Goal: Book appointment/travel/reservation

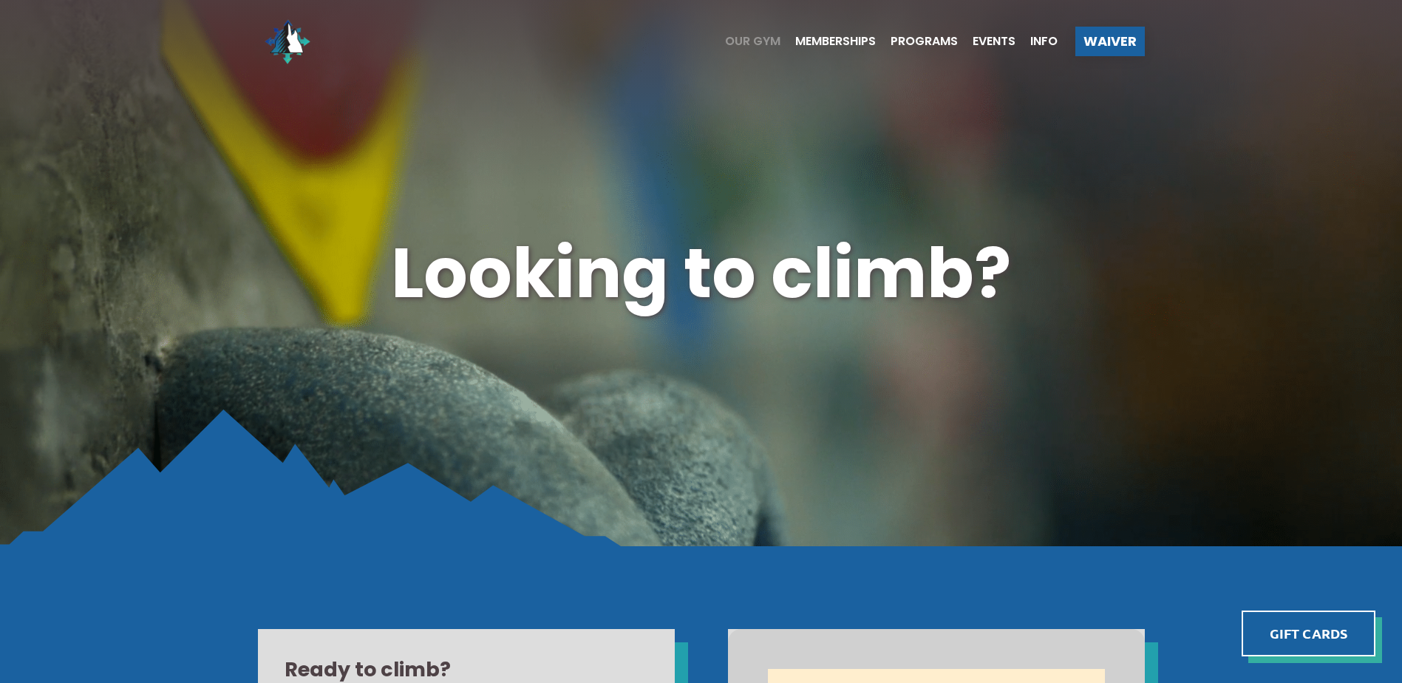
click at [752, 45] on span "Our Gym" at bounding box center [752, 41] width 55 height 12
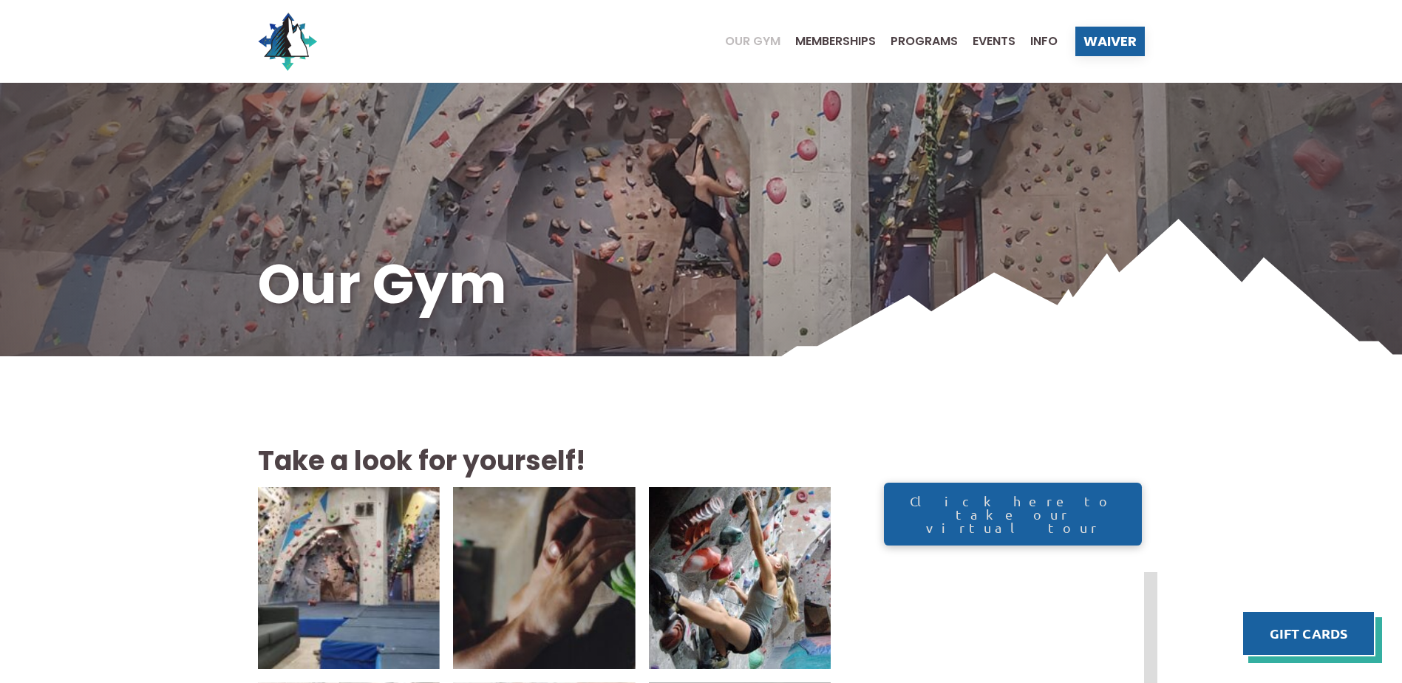
click at [738, 35] on span "Our Gym" at bounding box center [752, 41] width 55 height 12
click at [822, 35] on ul "Our Gym Memberships Programs Events Info" at bounding box center [883, 41] width 347 height 59
click at [820, 39] on span "Memberships" at bounding box center [835, 41] width 81 height 12
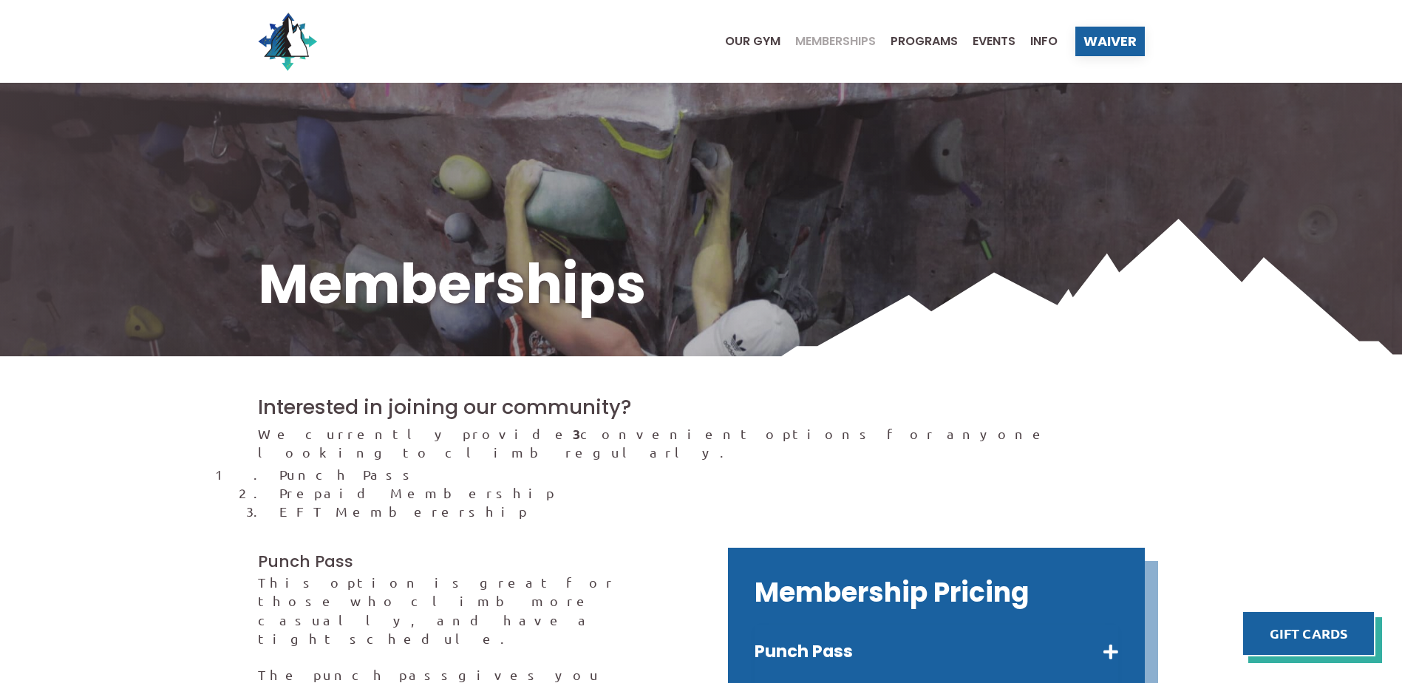
click at [741, 52] on ul "Our Gym Memberships Programs Events Info" at bounding box center [883, 41] width 347 height 59
click at [741, 51] on ul "Our Gym Memberships Programs Events Info" at bounding box center [883, 41] width 347 height 59
drag, startPoint x: 741, startPoint y: 51, endPoint x: 727, endPoint y: 33, distance: 22.6
click at [727, 33] on ul "Our Gym Memberships Programs Events Info" at bounding box center [883, 41] width 347 height 59
click at [726, 50] on ul "Our Gym Memberships Programs Events Info" at bounding box center [883, 41] width 347 height 59
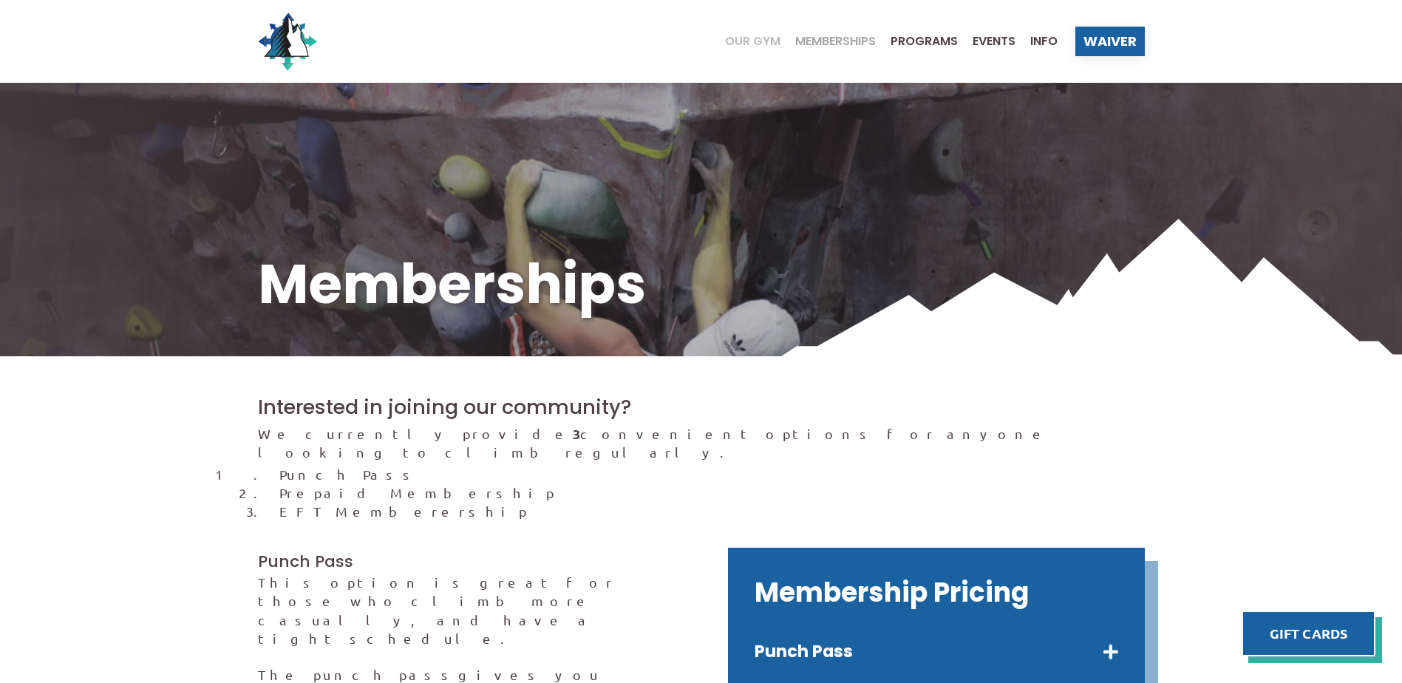
click at [748, 41] on span "Our Gym" at bounding box center [752, 41] width 55 height 12
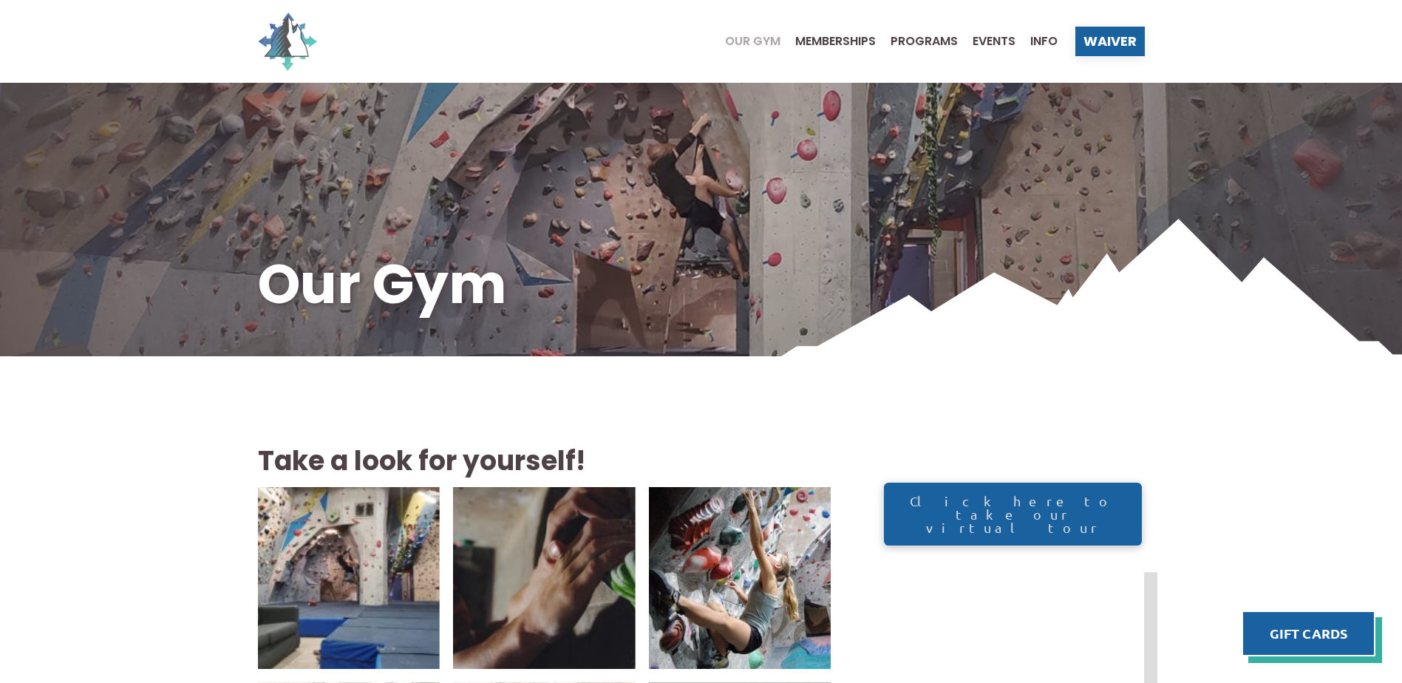
click at [287, 45] on img at bounding box center [287, 41] width 59 height 59
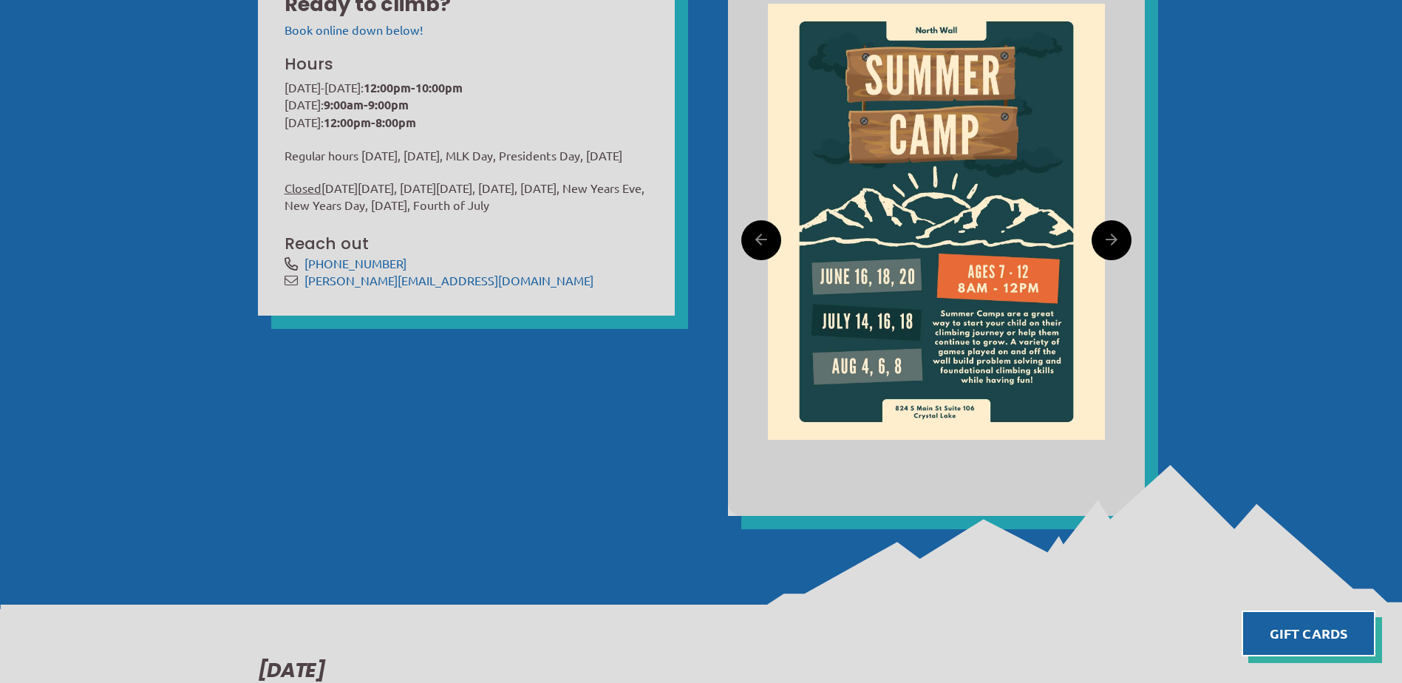
scroll to position [961, 0]
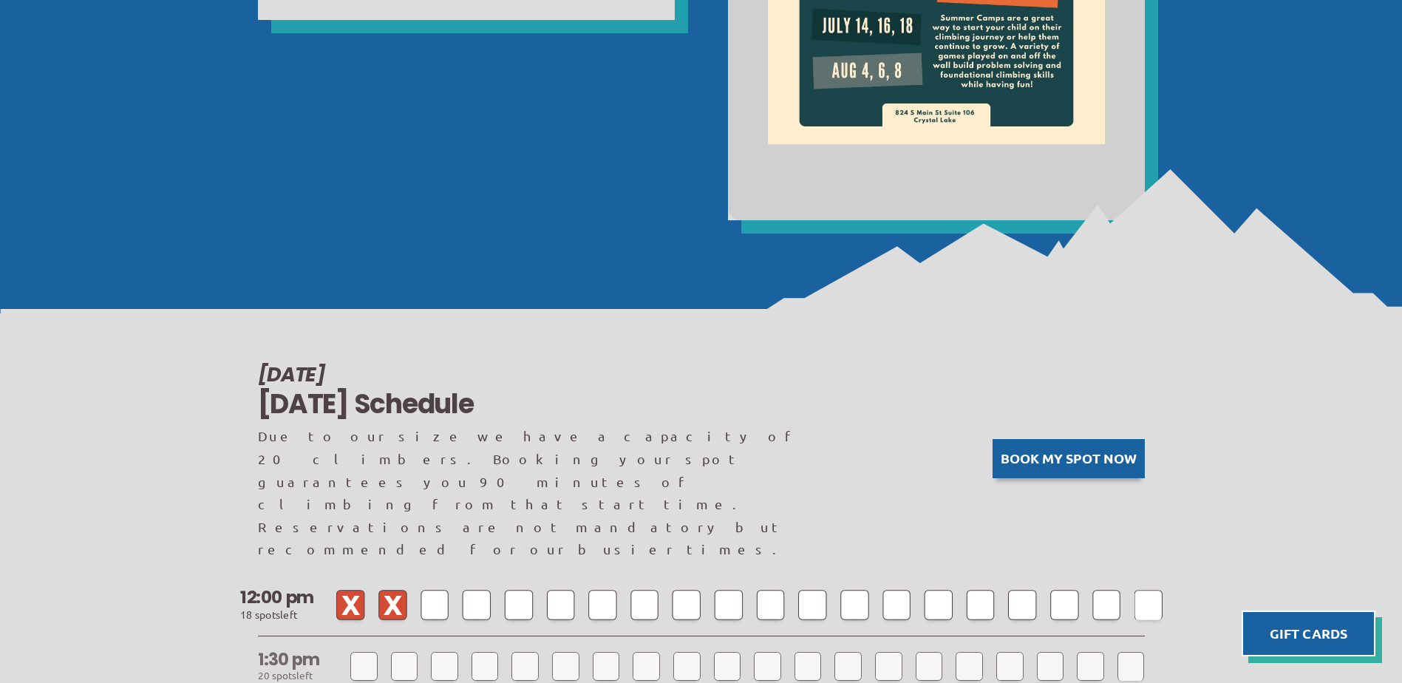
click at [596, 590] on div at bounding box center [602, 605] width 28 height 30
select select
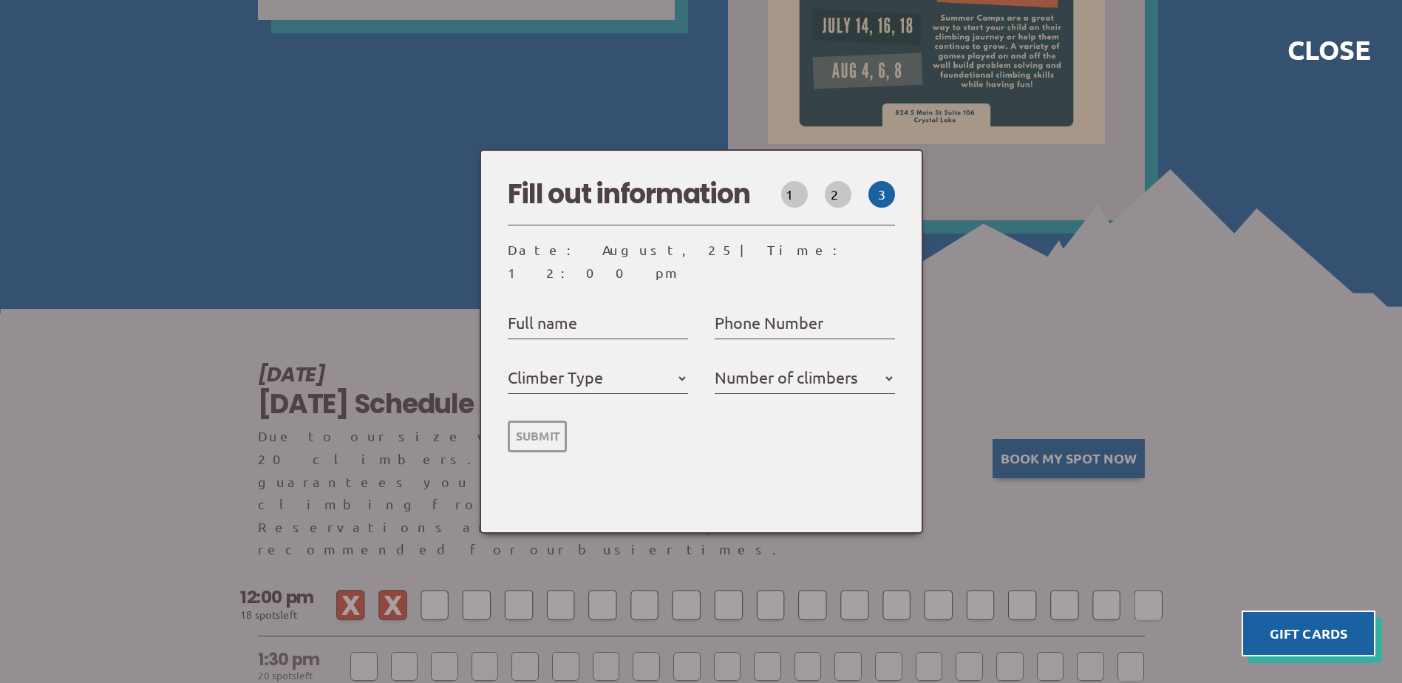
select select
click at [805, 367] on label "Number of climbers" at bounding box center [786, 377] width 143 height 27
click at [805, 367] on select "1 2 3 4 5" at bounding box center [805, 379] width 180 height 24
drag, startPoint x: 876, startPoint y: 359, endPoint x: 891, endPoint y: 364, distance: 16.4
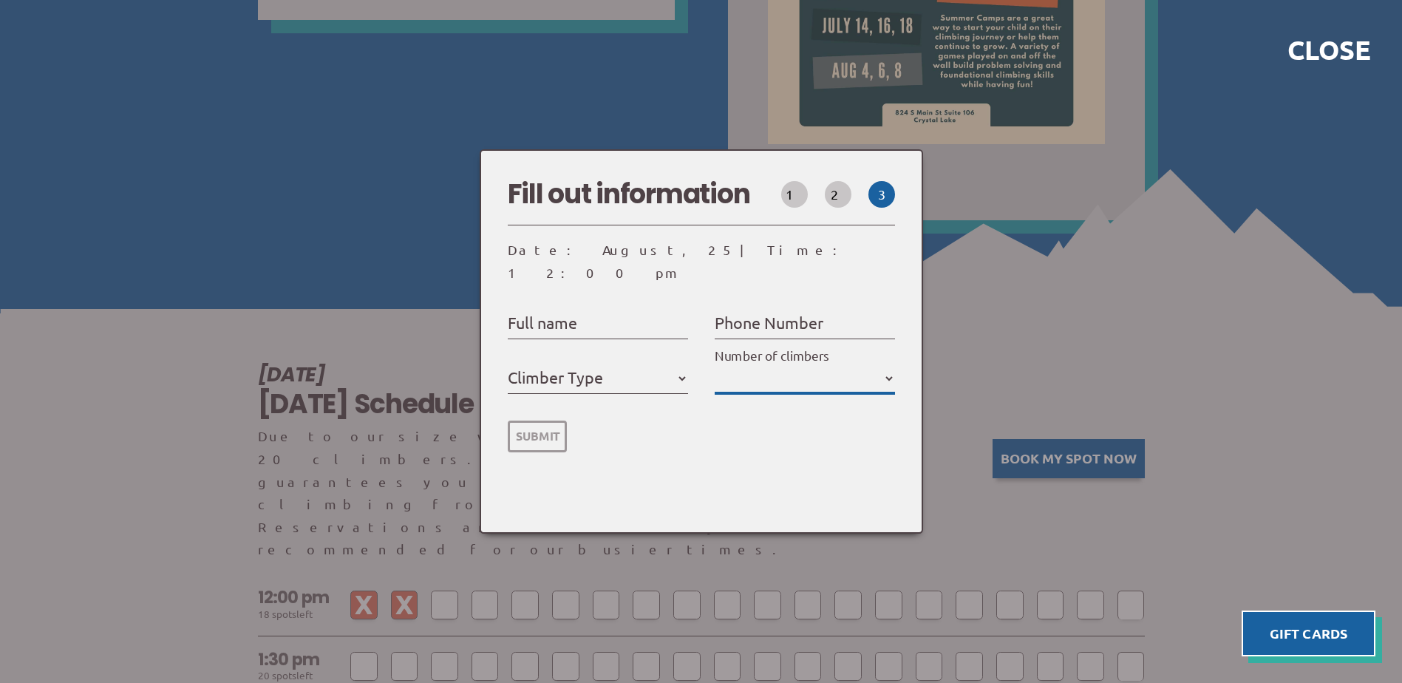
click at [876, 367] on select "1 2 3 4 5" at bounding box center [805, 379] width 180 height 24
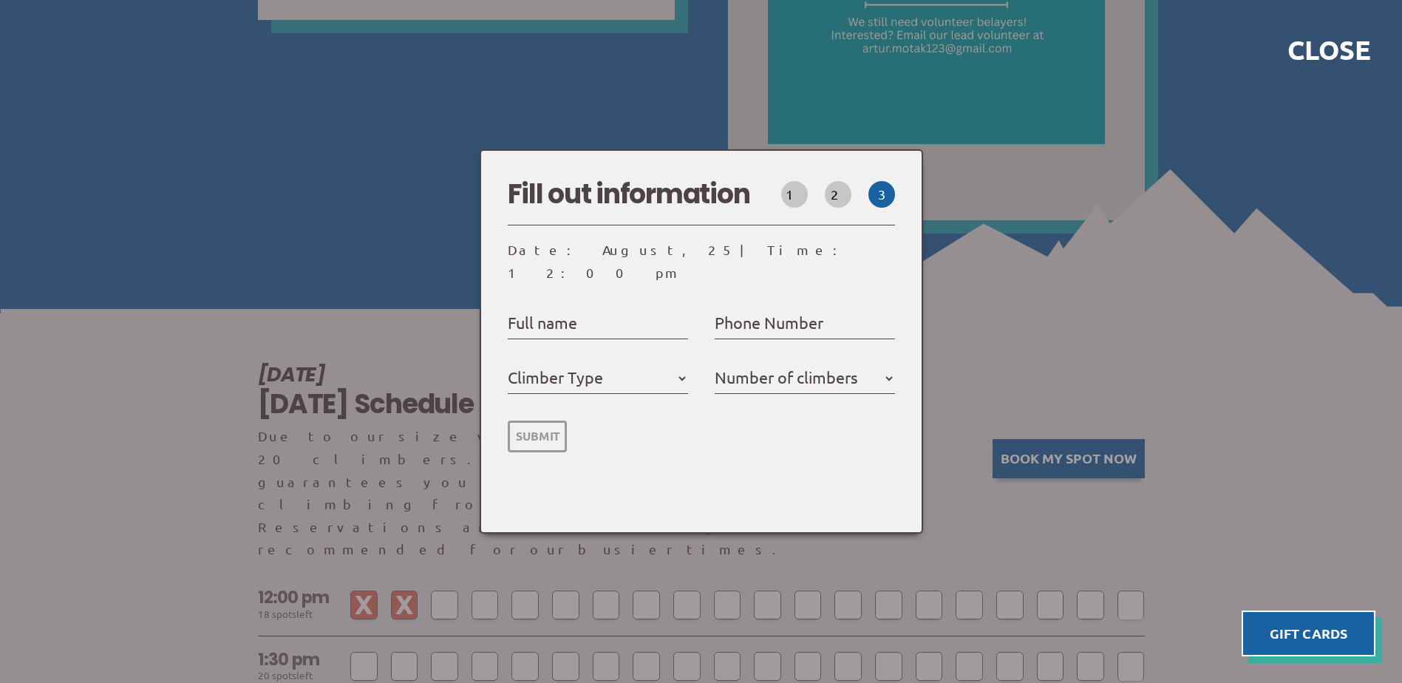
click at [695, 284] on form "Full name First & last name please Phone Number Enter a real number Member Day …" at bounding box center [701, 369] width 387 height 171
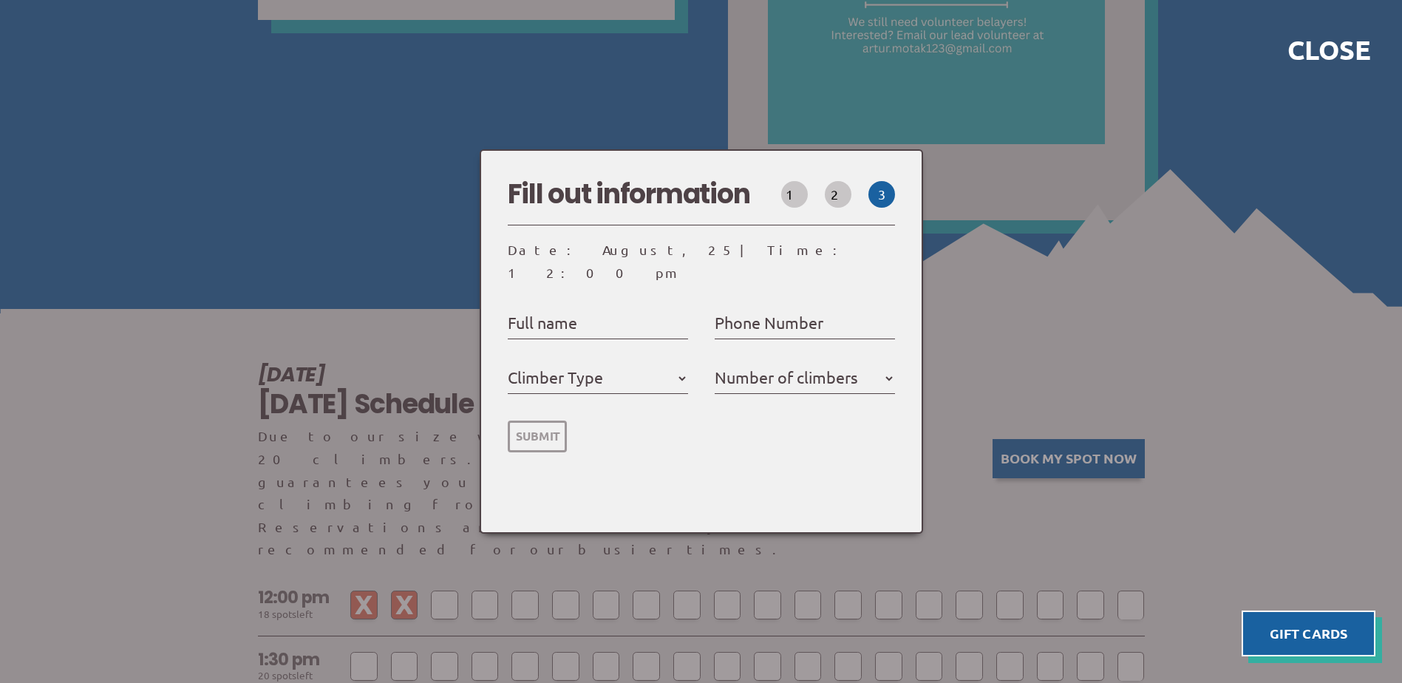
click at [934, 114] on div at bounding box center [701, 341] width 1402 height 683
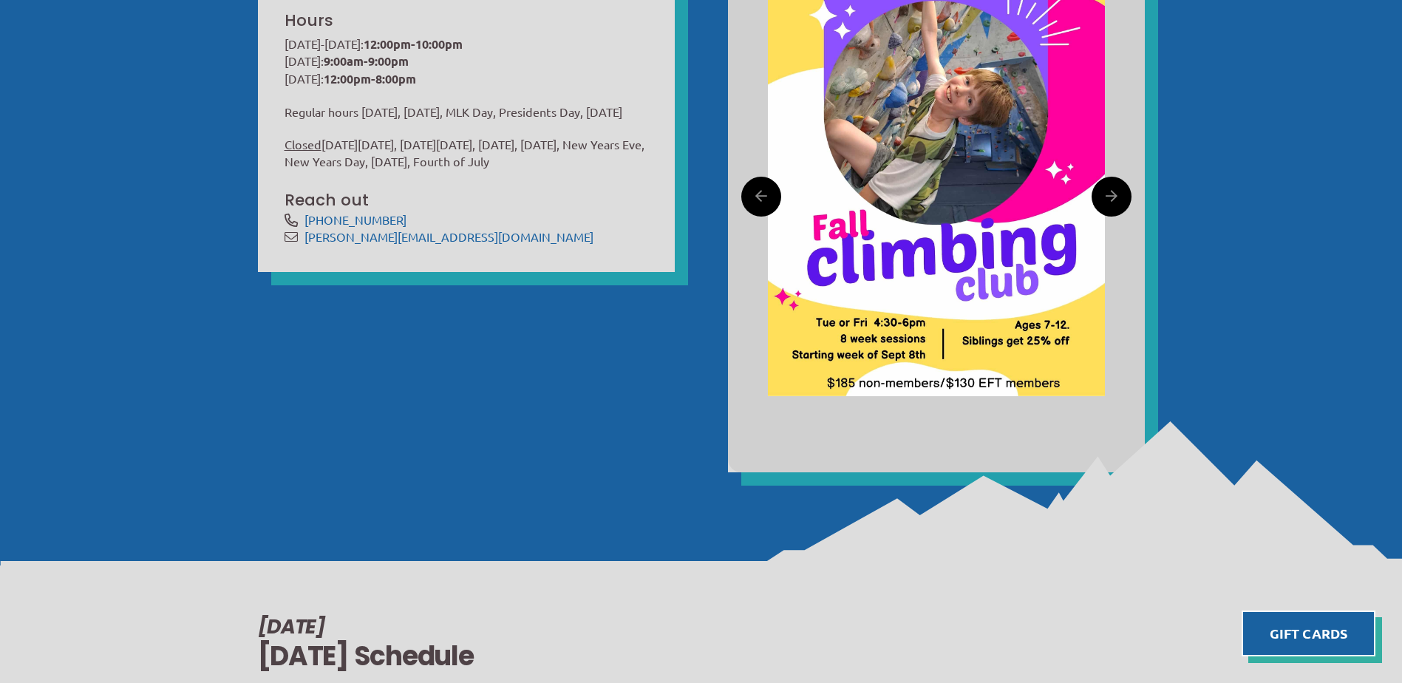
scroll to position [813, 0]
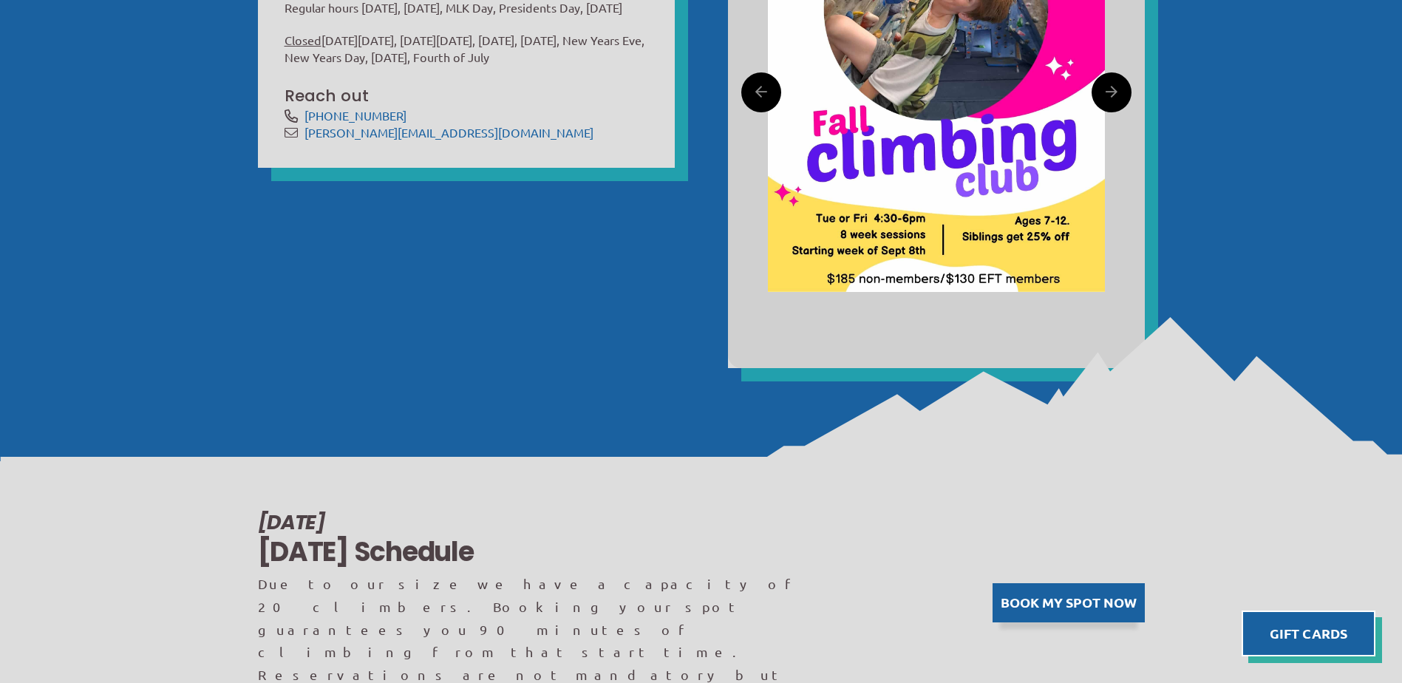
click at [1097, 583] on button "Book my spot now" at bounding box center [1068, 602] width 152 height 39
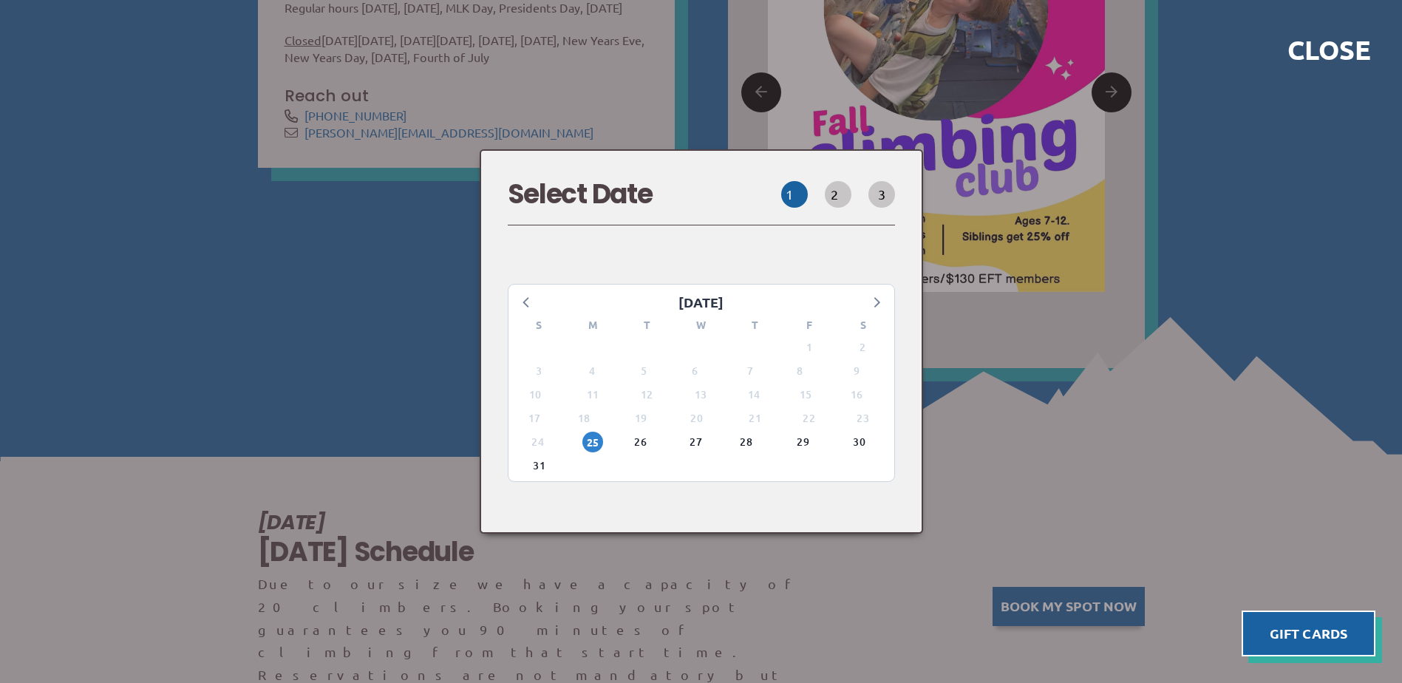
click at [695, 433] on div "27" at bounding box center [701, 442] width 54 height 24
click at [705, 432] on span "27" at bounding box center [700, 442] width 21 height 21
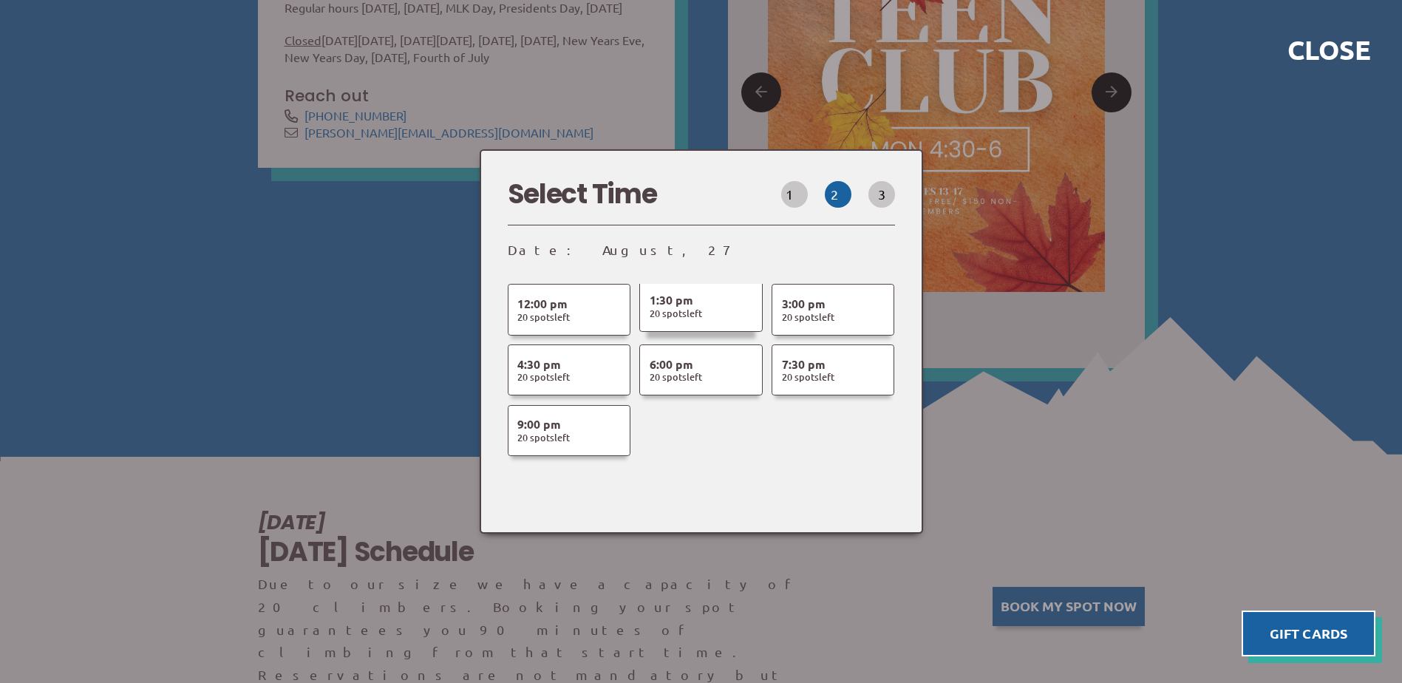
click at [715, 299] on button "1:30 pm 20 Spot s Left" at bounding box center [700, 305] width 123 height 51
select select
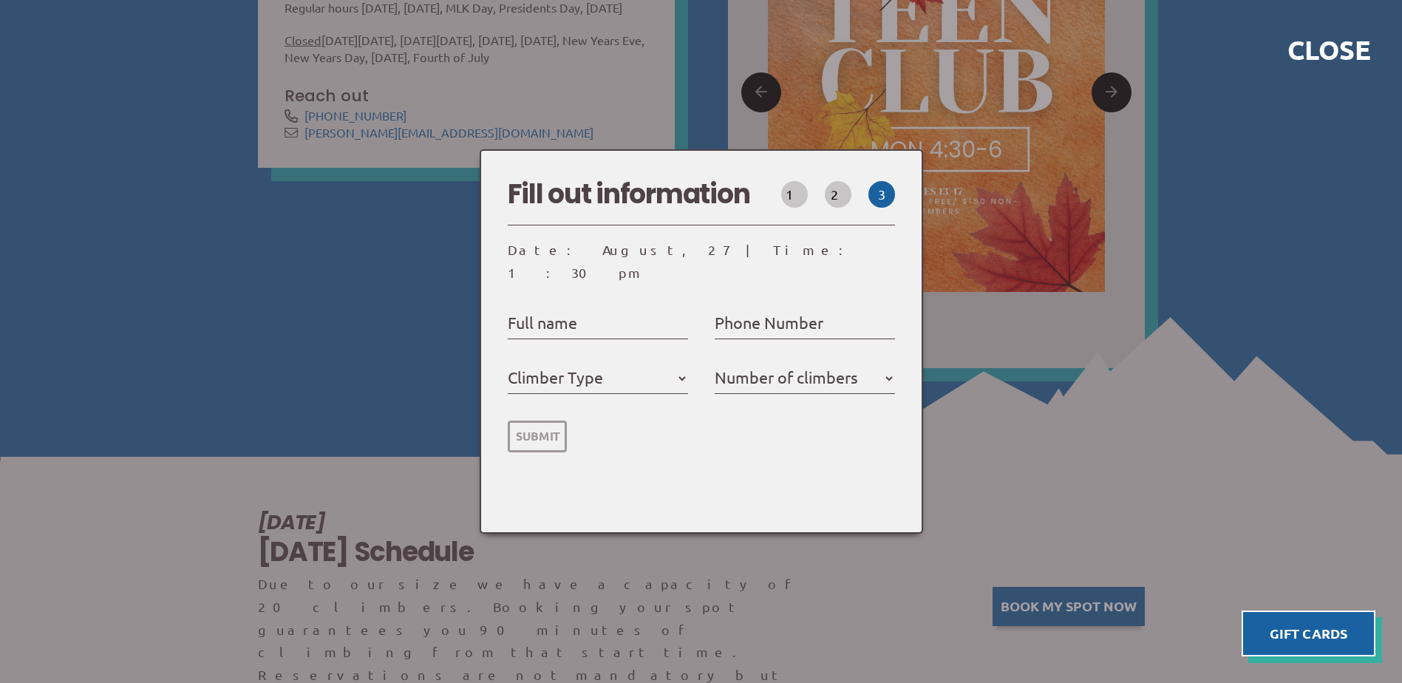
click at [295, 226] on div at bounding box center [701, 341] width 1402 height 683
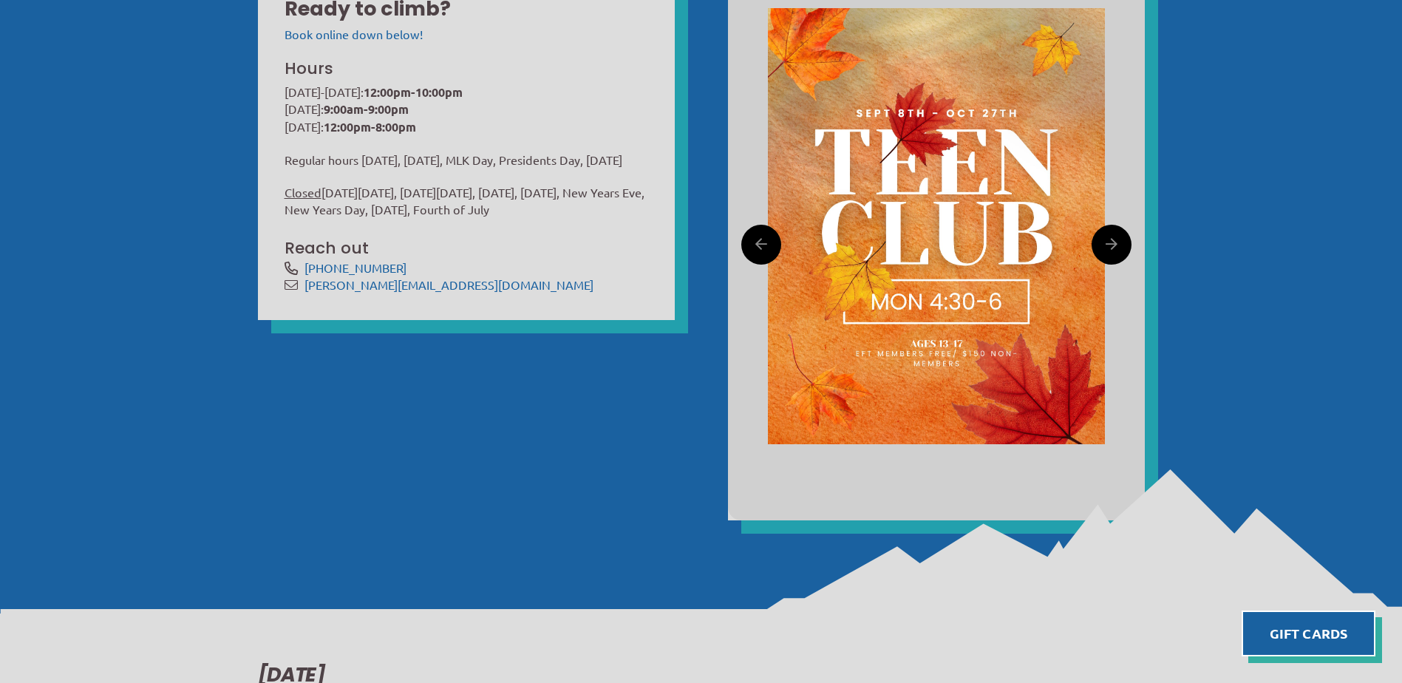
scroll to position [517, 0]
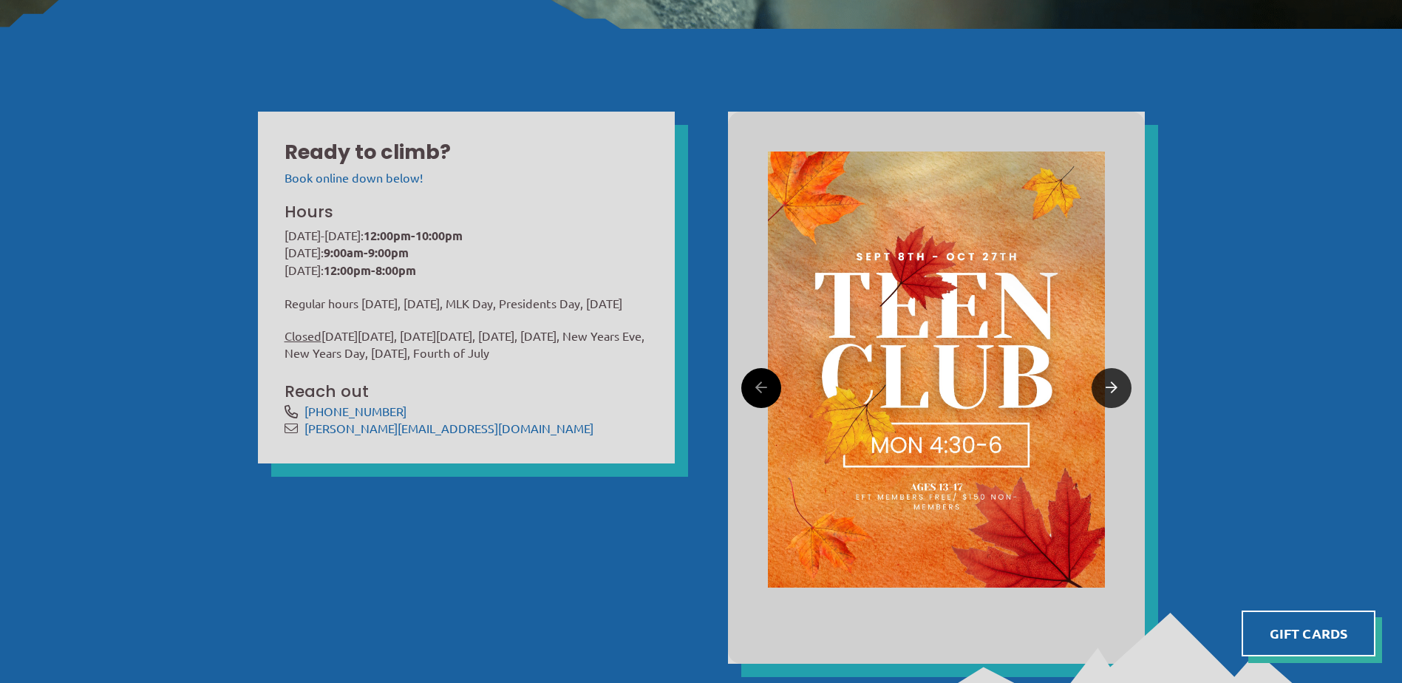
click at [1106, 382] on icon at bounding box center [1111, 387] width 12 height 23
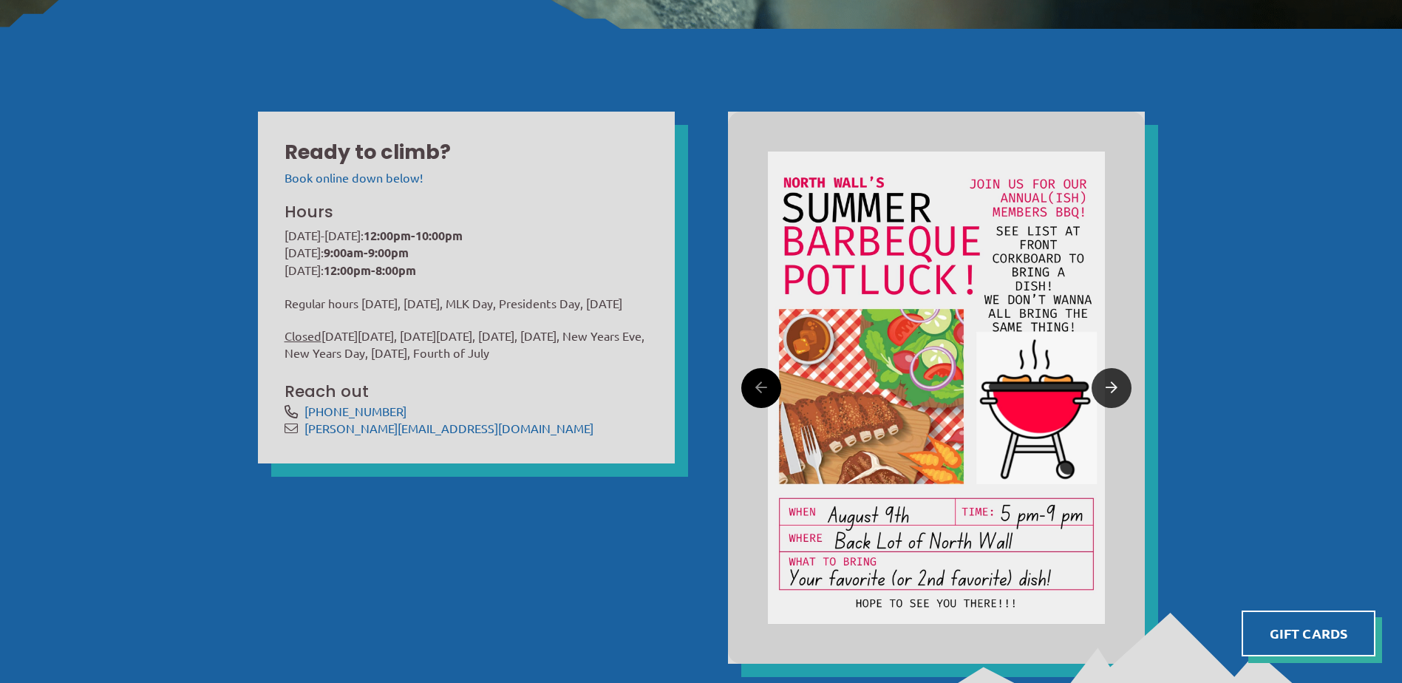
click at [1122, 389] on link at bounding box center [1111, 388] width 40 height 40
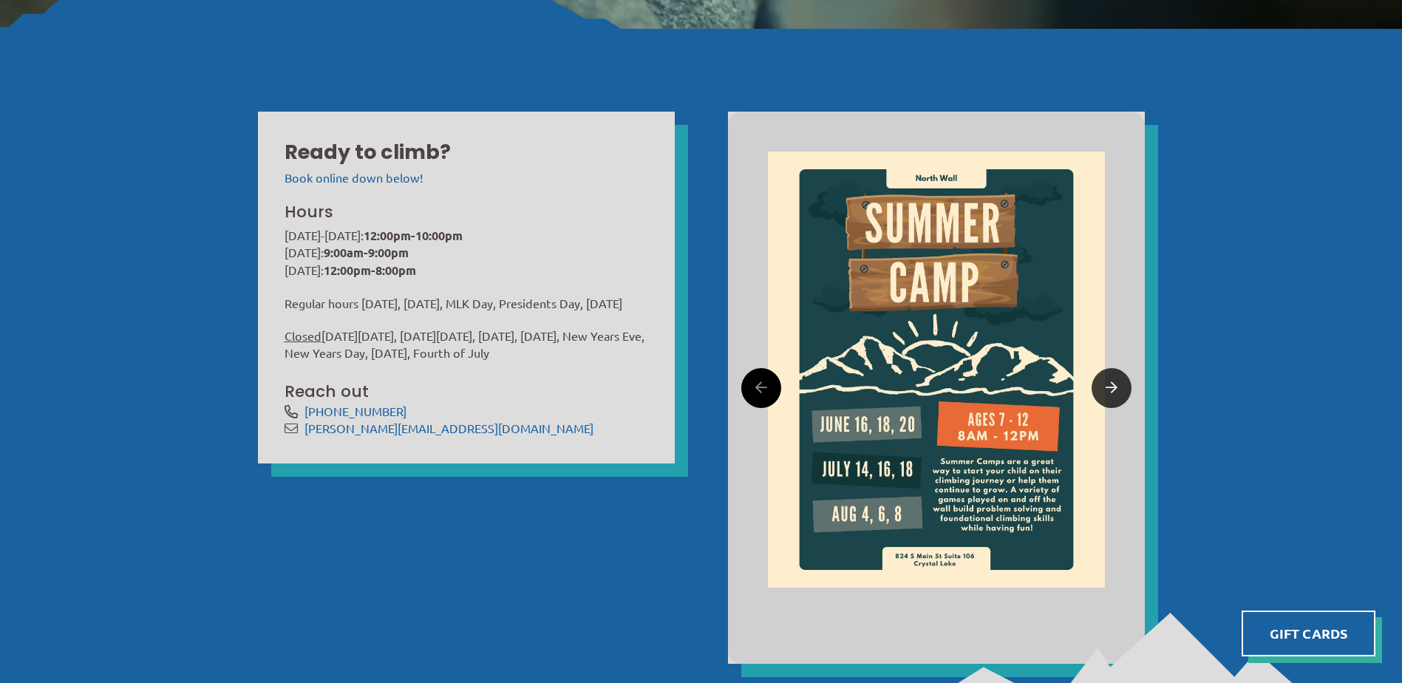
click at [1119, 386] on link at bounding box center [1111, 388] width 40 height 40
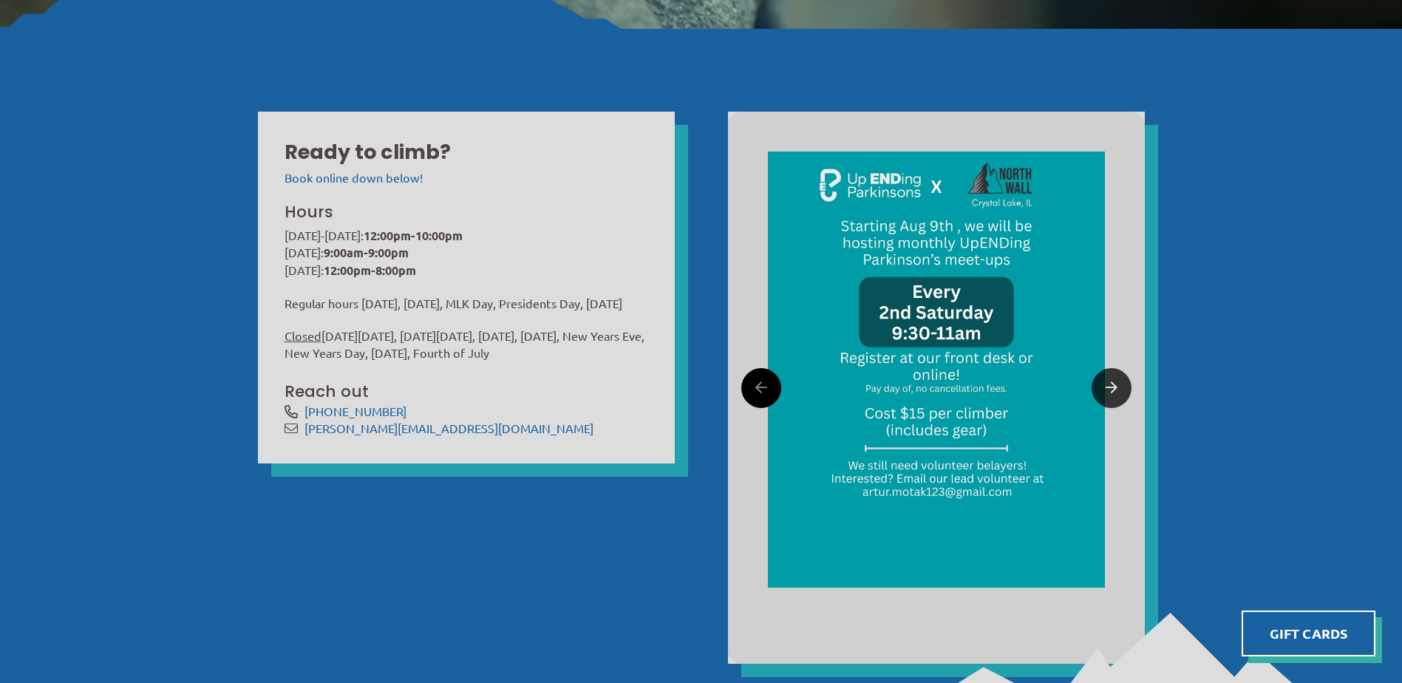
click at [1119, 386] on link at bounding box center [1111, 388] width 40 height 40
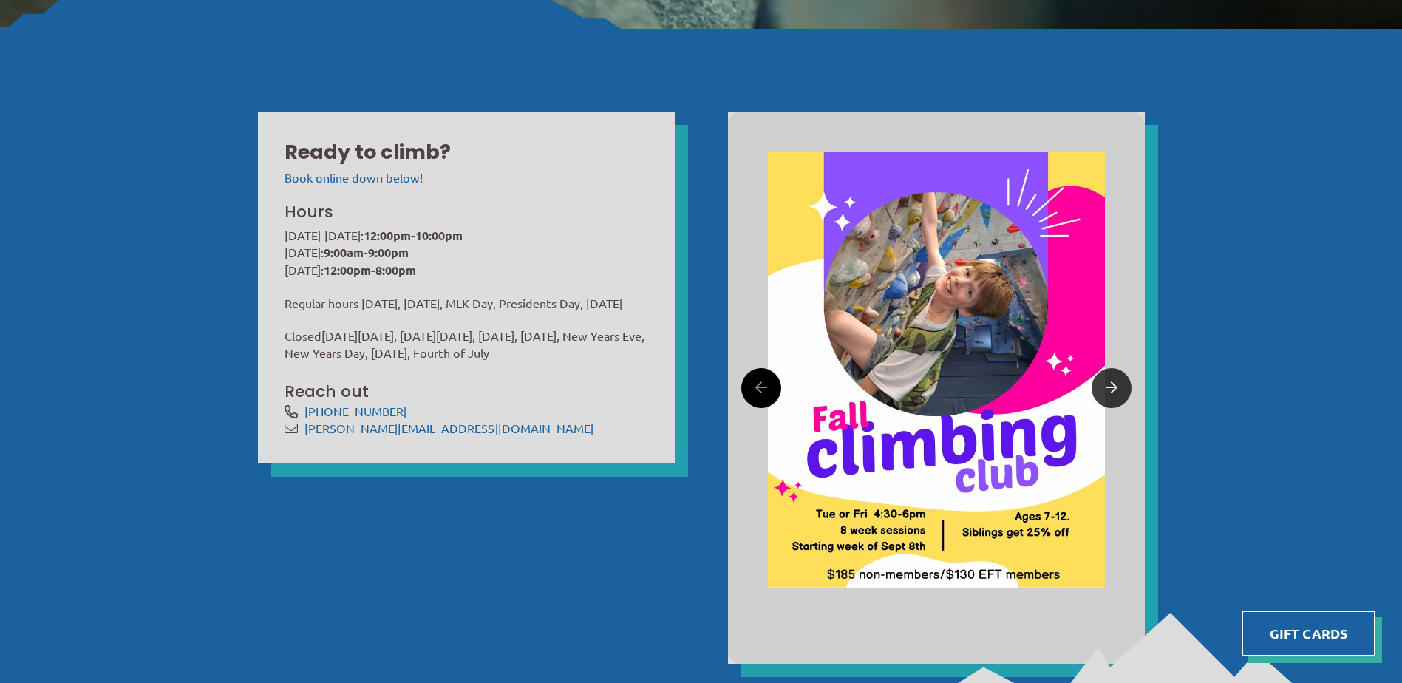
click at [1116, 389] on icon at bounding box center [1111, 387] width 12 height 23
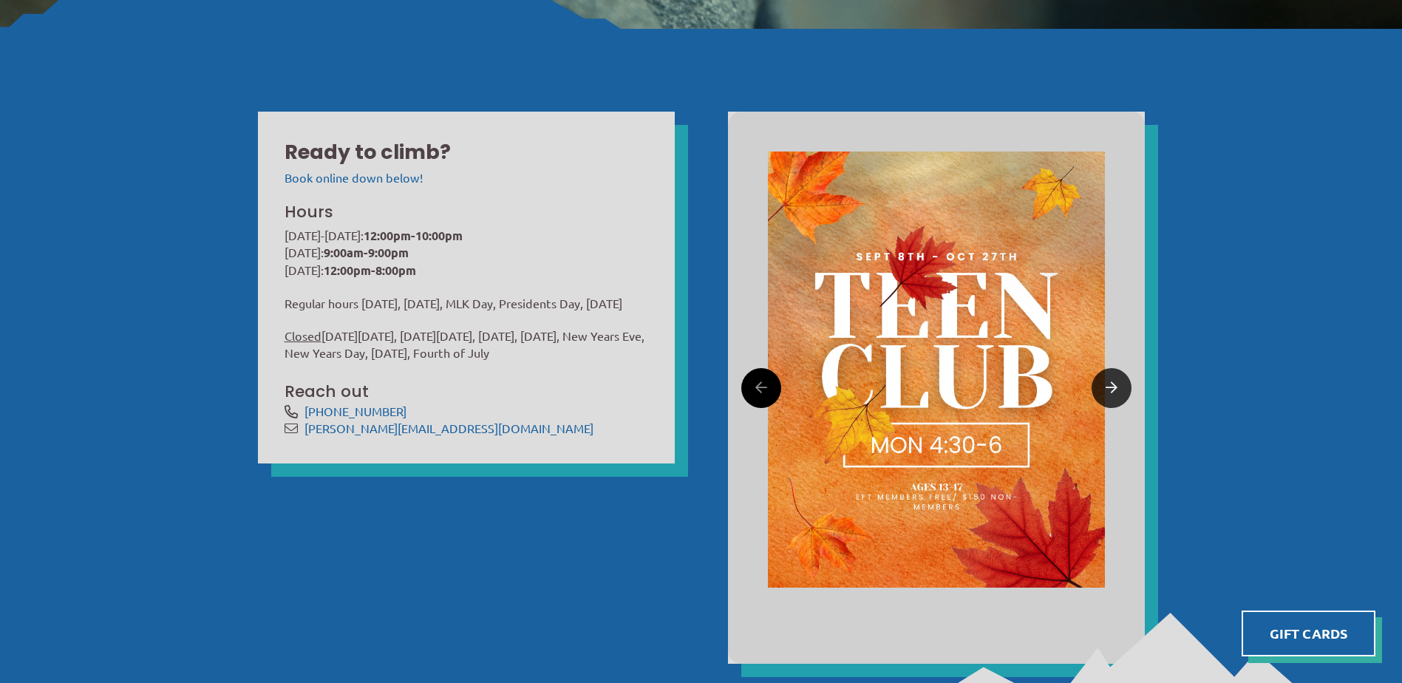
click at [1116, 389] on icon at bounding box center [1111, 387] width 12 height 23
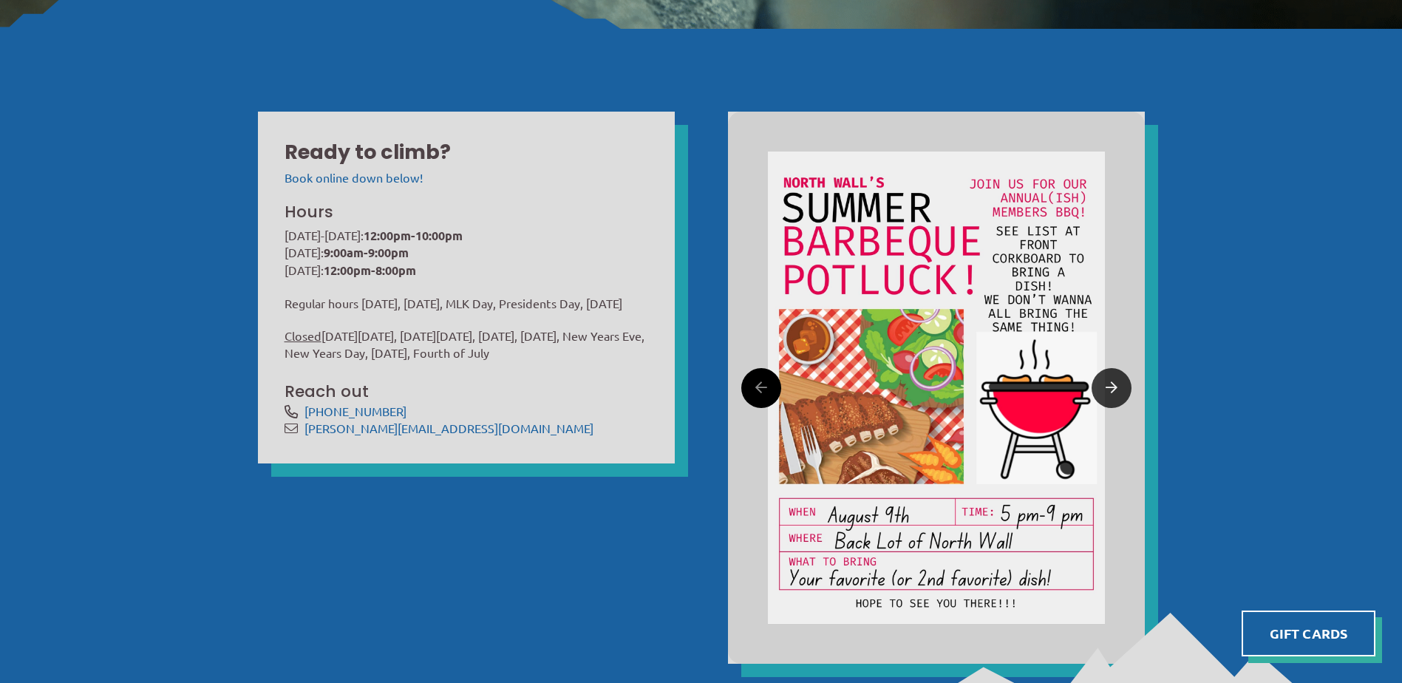
click at [1116, 389] on icon at bounding box center [1111, 387] width 12 height 23
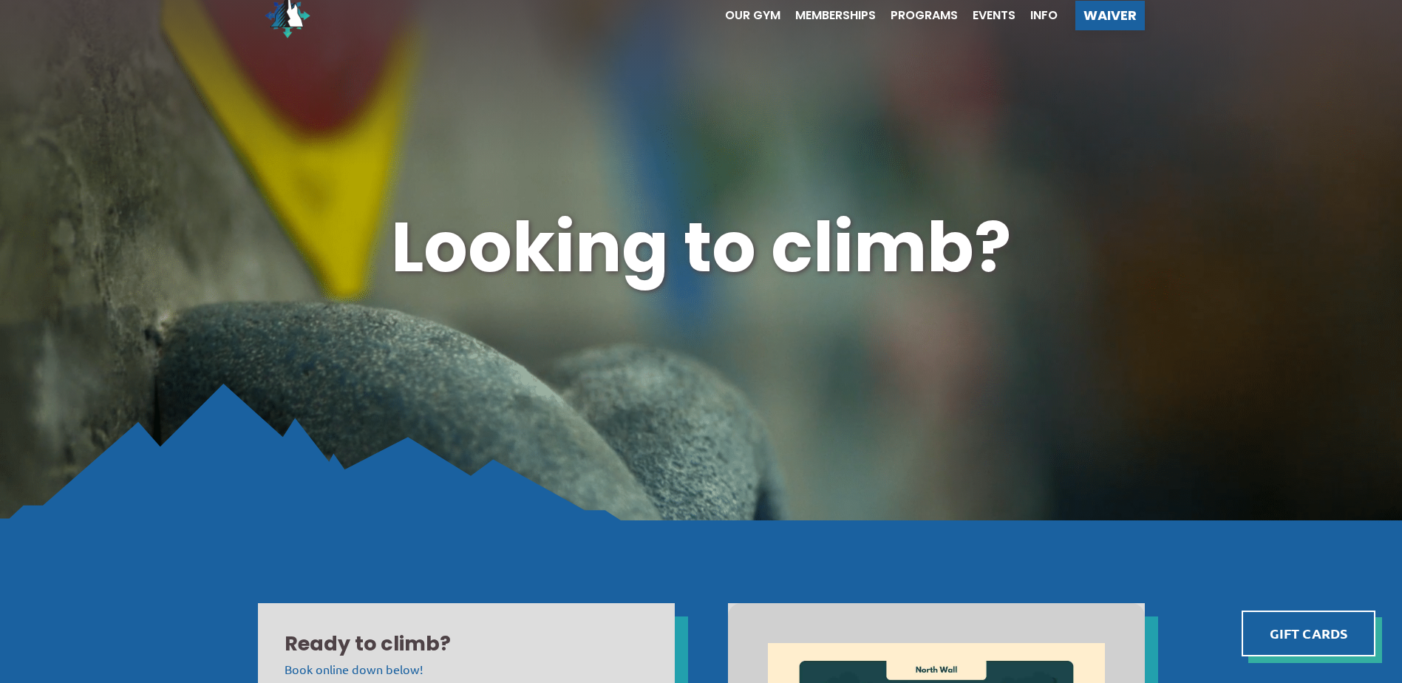
scroll to position [0, 0]
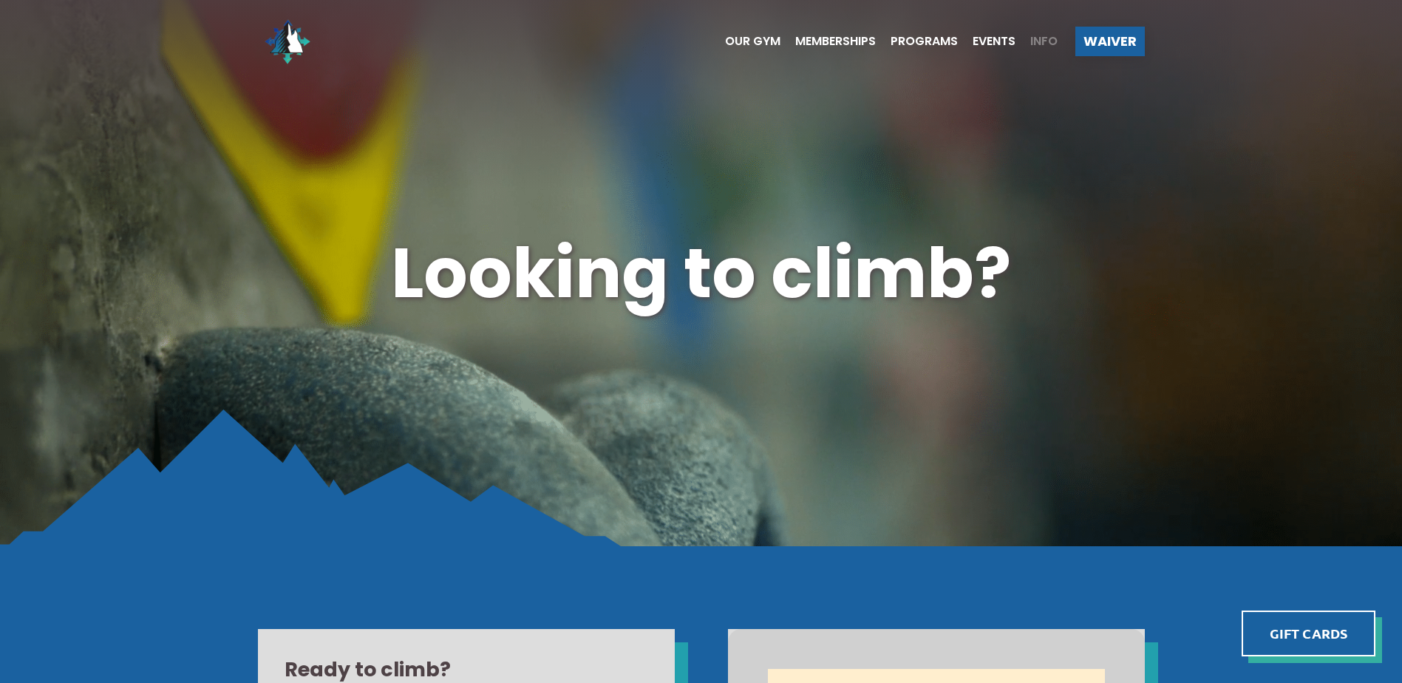
click at [1038, 37] on span "Info" at bounding box center [1043, 41] width 27 height 12
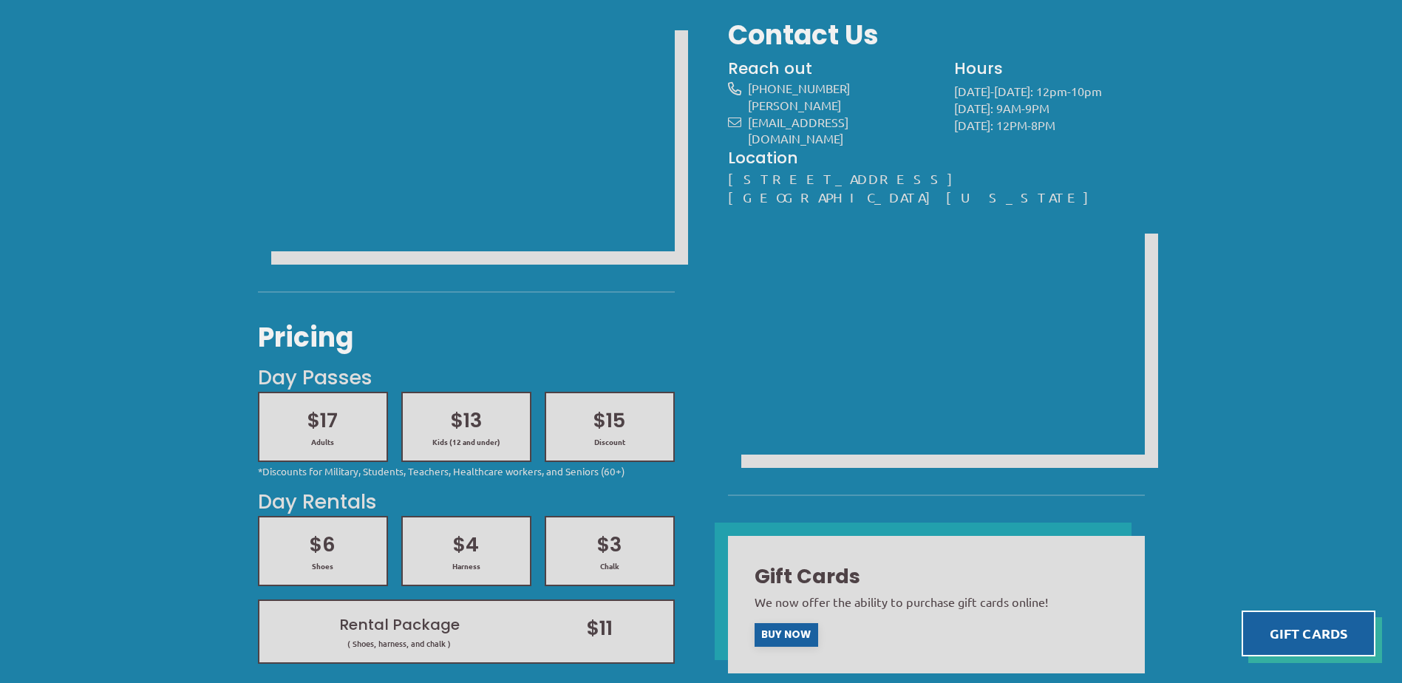
scroll to position [148, 0]
